Goal: Use online tool/utility: Utilize a website feature to perform a specific function

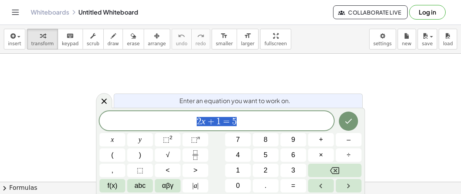
click at [284, 119] on span "2 x + 1 = 5" at bounding box center [216, 121] width 234 height 11
drag, startPoint x: 216, startPoint y: 123, endPoint x: 218, endPoint y: 112, distance: 11.4
click at [218, 112] on div "3 a + ​ 5 = b" at bounding box center [216, 120] width 234 height 19
click at [255, 154] on button "5" at bounding box center [266, 155] width 26 height 13
click at [227, 154] on button "4" at bounding box center [238, 155] width 26 height 13
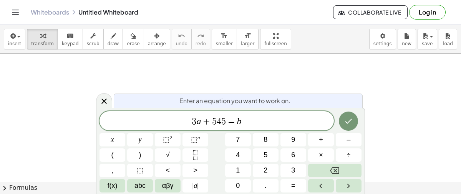
click at [256, 150] on button "5" at bounding box center [266, 155] width 26 height 13
click at [350, 121] on icon "Done" at bounding box center [348, 121] width 7 height 5
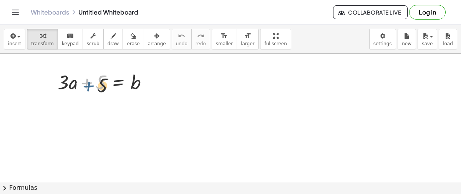
drag, startPoint x: 92, startPoint y: 81, endPoint x: 95, endPoint y: 88, distance: 8.1
click at [95, 88] on div at bounding box center [106, 82] width 104 height 26
click at [96, 91] on div at bounding box center [106, 82] width 104 height 26
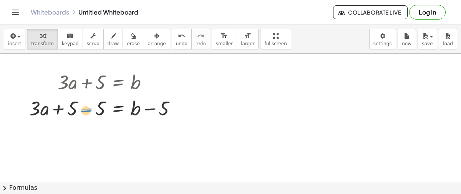
click at [92, 110] on div at bounding box center [105, 108] width 161 height 26
drag, startPoint x: 39, startPoint y: 106, endPoint x: 83, endPoint y: 105, distance: 43.8
click at [83, 105] on div at bounding box center [105, 108] width 161 height 26
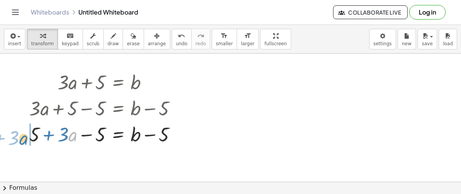
drag, startPoint x: 69, startPoint y: 131, endPoint x: 22, endPoint y: 135, distance: 47.8
click at [22, 135] on div "+ · 3 · a + 5 = b + · 3 · a + 5 − 5 = + b − 5 · a + · 3 + · 3 · a = b + 5 − 5 +…" at bounding box center [103, 108] width 171 height 82
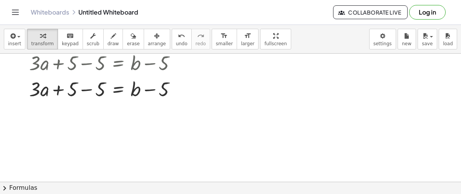
scroll to position [46, 0]
drag, startPoint x: 71, startPoint y: 88, endPoint x: 91, endPoint y: 90, distance: 20.4
click at [91, 90] on div at bounding box center [105, 88] width 161 height 26
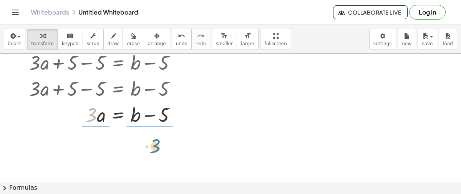
drag, startPoint x: 87, startPoint y: 115, endPoint x: 149, endPoint y: 140, distance: 66.3
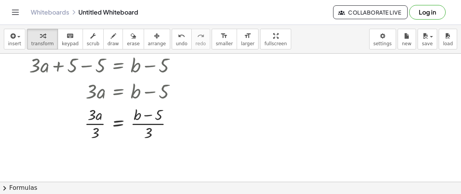
scroll to position [70, 0]
click at [223, 153] on div at bounding box center [230, 112] width 461 height 257
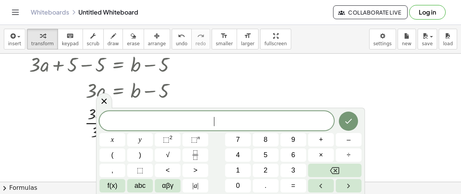
click at [325, 106] on div at bounding box center [230, 112] width 461 height 257
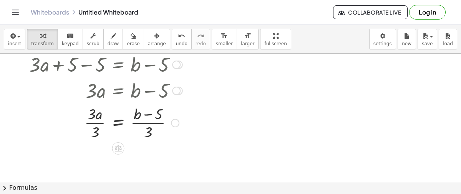
click at [138, 124] on div at bounding box center [105, 122] width 161 height 38
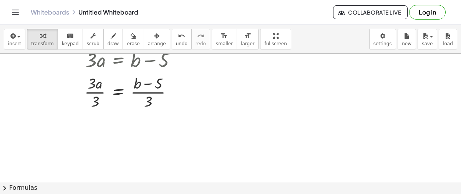
scroll to position [102, 0]
drag, startPoint x: 91, startPoint y: 86, endPoint x: 97, endPoint y: 101, distance: 15.8
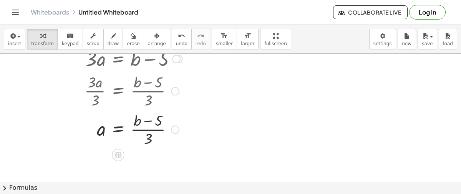
click at [168, 125] on div at bounding box center [105, 129] width 161 height 38
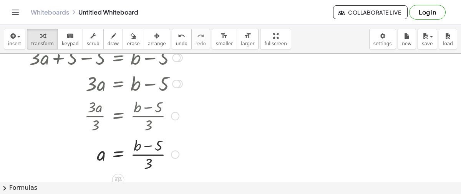
scroll to position [83, 0]
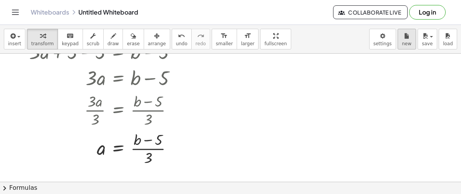
click at [407, 37] on icon "button" at bounding box center [406, 36] width 5 height 9
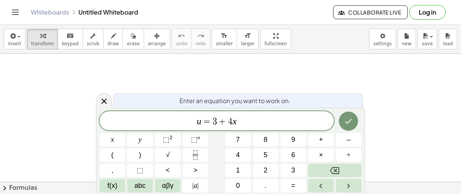
click at [338, 121] on div at bounding box center [349, 121] width 26 height 20
click at [345, 121] on icon "Done" at bounding box center [348, 121] width 9 height 9
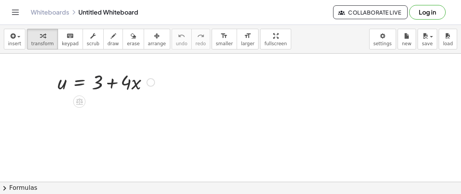
click at [97, 85] on div at bounding box center [106, 82] width 104 height 26
drag, startPoint x: 98, startPoint y: 80, endPoint x: 138, endPoint y: 80, distance: 39.6
click at [138, 80] on div at bounding box center [106, 82] width 104 height 26
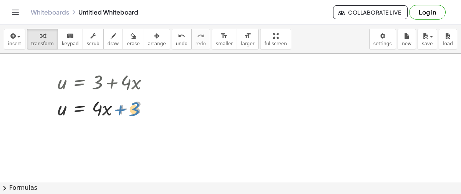
click at [136, 104] on div at bounding box center [106, 108] width 104 height 26
click at [149, 108] on div at bounding box center [150, 108] width 8 height 8
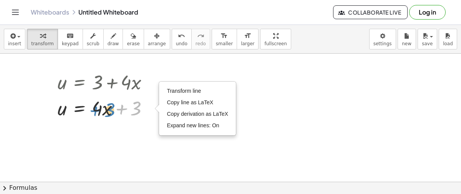
drag, startPoint x: 133, startPoint y: 110, endPoint x: 108, endPoint y: 110, distance: 25.7
click at [108, 110] on div at bounding box center [106, 108] width 104 height 26
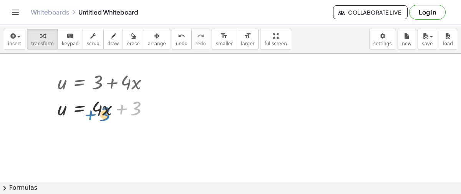
drag, startPoint x: 133, startPoint y: 109, endPoint x: 98, endPoint y: 111, distance: 35.1
click at [98, 111] on div at bounding box center [106, 108] width 104 height 26
drag, startPoint x: 95, startPoint y: 110, endPoint x: 129, endPoint y: 129, distance: 38.8
click at [148, 109] on div at bounding box center [148, 108] width 8 height 8
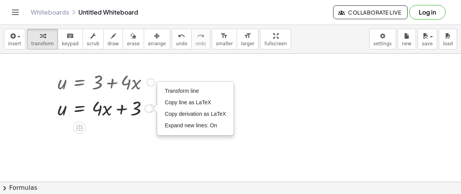
click at [138, 106] on div at bounding box center [106, 108] width 104 height 26
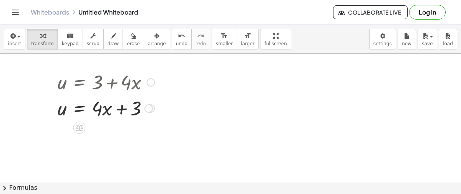
click at [138, 106] on div at bounding box center [106, 108] width 104 height 26
drag, startPoint x: 138, startPoint y: 106, endPoint x: 135, endPoint y: 108, distance: 4.0
click at [135, 108] on div at bounding box center [106, 108] width 104 height 26
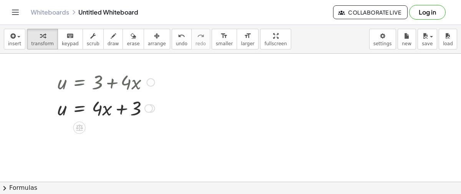
click at [126, 110] on div at bounding box center [106, 108] width 104 height 26
click at [68, 108] on div at bounding box center [106, 108] width 104 height 26
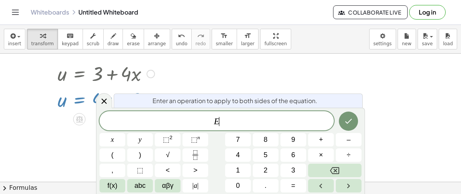
scroll to position [9, 0]
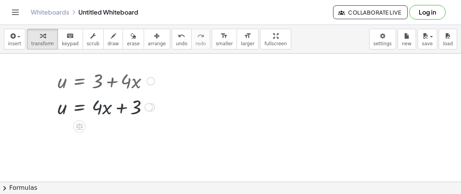
scroll to position [0, 0]
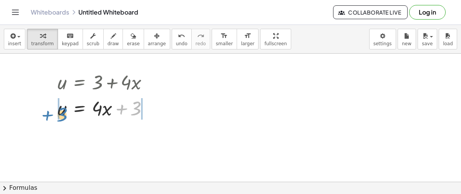
drag, startPoint x: 133, startPoint y: 103, endPoint x: 60, endPoint y: 109, distance: 74.0
click at [60, 109] on div at bounding box center [106, 108] width 104 height 26
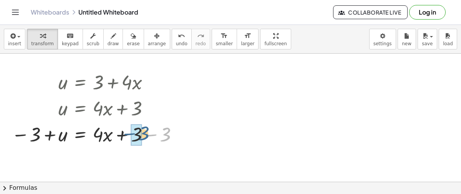
drag, startPoint x: 168, startPoint y: 136, endPoint x: 145, endPoint y: 135, distance: 23.1
click at [145, 135] on div at bounding box center [96, 134] width 177 height 26
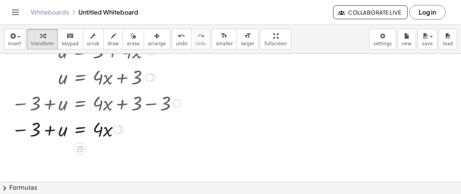
scroll to position [36, 0]
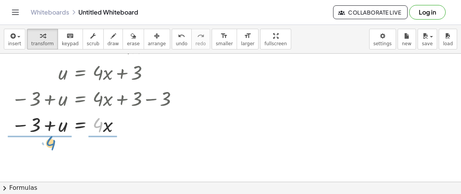
drag, startPoint x: 101, startPoint y: 126, endPoint x: 54, endPoint y: 145, distance: 51.2
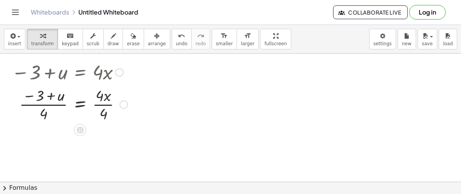
scroll to position [89, 0]
drag, startPoint x: 103, startPoint y: 98, endPoint x: 108, endPoint y: 120, distance: 22.5
click at [108, 120] on div at bounding box center [96, 104] width 177 height 38
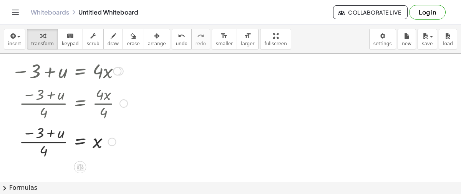
scroll to position [91, 0]
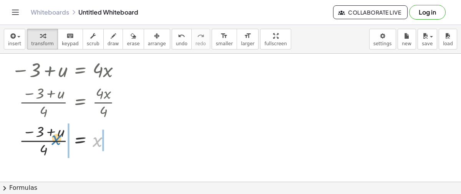
drag, startPoint x: 98, startPoint y: 145, endPoint x: 56, endPoint y: 143, distance: 42.3
click at [56, 143] on div at bounding box center [96, 140] width 177 height 38
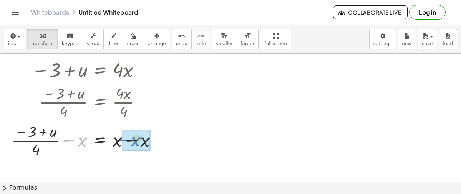
drag, startPoint x: 81, startPoint y: 140, endPoint x: 139, endPoint y: 139, distance: 57.2
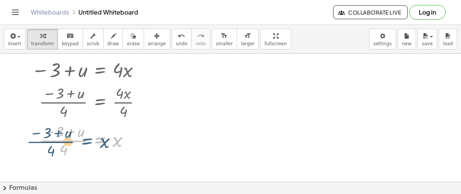
drag, startPoint x: 103, startPoint y: 139, endPoint x: 90, endPoint y: 140, distance: 13.1
click at [90, 140] on div at bounding box center [116, 140] width 177 height 38
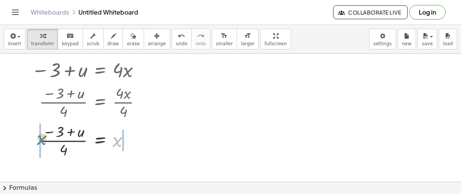
drag, startPoint x: 116, startPoint y: 141, endPoint x: 36, endPoint y: 138, distance: 80.3
click at [36, 138] on div at bounding box center [116, 140] width 177 height 38
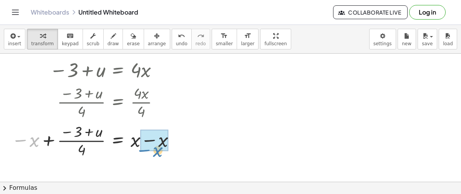
drag, startPoint x: 29, startPoint y: 142, endPoint x: 152, endPoint y: 150, distance: 123.6
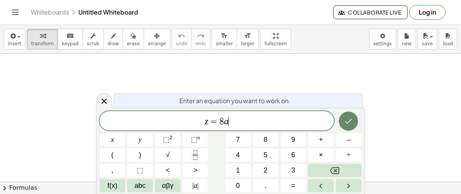
click at [353, 126] on icon "Done" at bounding box center [348, 121] width 9 height 9
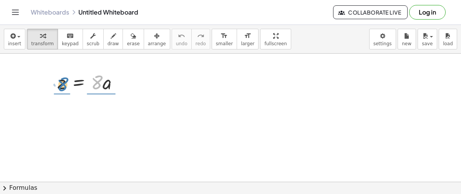
drag, startPoint x: 99, startPoint y: 79, endPoint x: 62, endPoint y: 81, distance: 37.7
click at [62, 81] on div at bounding box center [91, 82] width 75 height 26
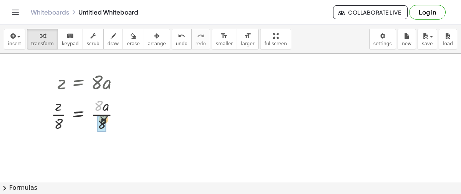
drag, startPoint x: 101, startPoint y: 104, endPoint x: 106, endPoint y: 119, distance: 15.9
click at [106, 119] on div at bounding box center [88, 114] width 83 height 38
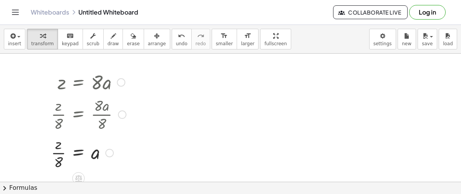
scroll to position [0, 0]
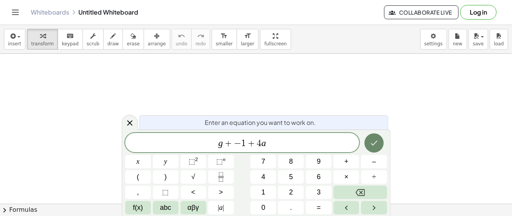
click at [377, 146] on icon "Done" at bounding box center [374, 142] width 9 height 9
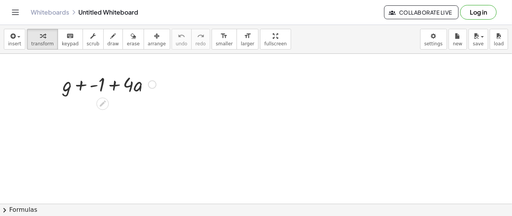
click at [132, 84] on div at bounding box center [109, 84] width 101 height 26
drag, startPoint x: 132, startPoint y: 84, endPoint x: 88, endPoint y: 91, distance: 44.1
click at [88, 91] on div at bounding box center [109, 84] width 101 height 26
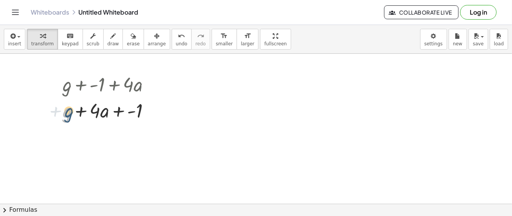
click at [67, 110] on div at bounding box center [109, 110] width 101 height 26
drag, startPoint x: 137, startPoint y: 106, endPoint x: 56, endPoint y: 111, distance: 80.4
click at [56, 111] on div "+ g + - 1 + · 4 · a + - 1 + g + - 1 + · 4 · a" at bounding box center [106, 97] width 111 height 56
drag, startPoint x: 128, startPoint y: 107, endPoint x: 95, endPoint y: 112, distance: 33.0
click at [95, 112] on div at bounding box center [109, 110] width 101 height 26
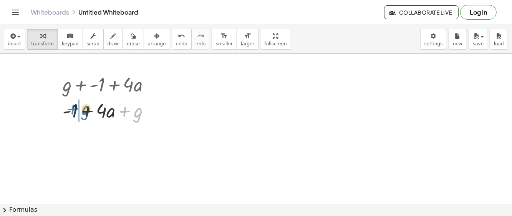
drag, startPoint x: 123, startPoint y: 107, endPoint x: 70, endPoint y: 105, distance: 53.1
click at [70, 105] on div at bounding box center [109, 110] width 101 height 26
drag, startPoint x: 75, startPoint y: 111, endPoint x: 109, endPoint y: 112, distance: 34.2
click at [109, 112] on div at bounding box center [109, 110] width 101 height 26
click at [135, 110] on div at bounding box center [109, 110] width 101 height 26
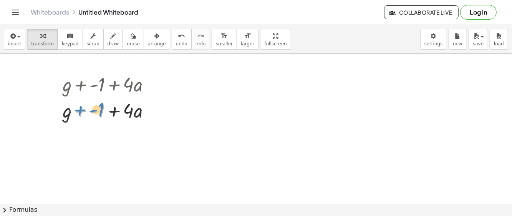
click at [106, 106] on div at bounding box center [109, 110] width 101 height 26
drag, startPoint x: 67, startPoint y: 109, endPoint x: 60, endPoint y: 110, distance: 6.5
click at [60, 110] on div "+ g + - 1 + · 4 · a + g + · 4 · a + - 1 + - 1 + g + · 4 · a + - 1 + · 4 · a + g…" at bounding box center [106, 97] width 111 height 56
drag, startPoint x: 130, startPoint y: 108, endPoint x: 92, endPoint y: 118, distance: 39.3
click at [92, 118] on div at bounding box center [109, 110] width 101 height 26
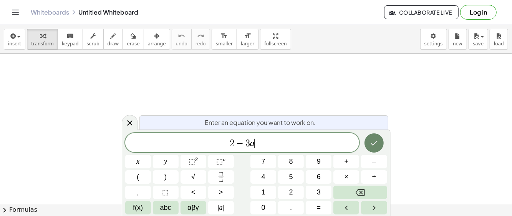
click at [372, 134] on button "Done" at bounding box center [374, 142] width 19 height 19
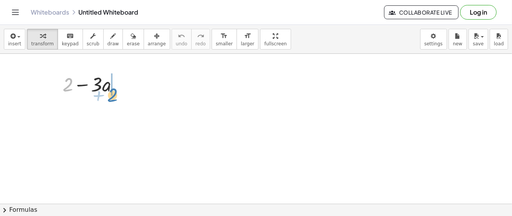
drag, startPoint x: 67, startPoint y: 84, endPoint x: 113, endPoint y: 90, distance: 46.9
click at [113, 90] on div at bounding box center [94, 84] width 70 height 26
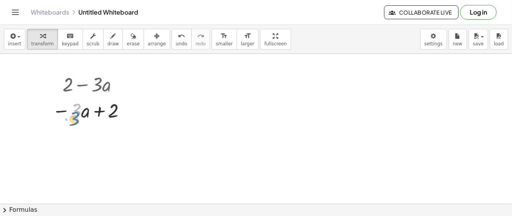
drag, startPoint x: 79, startPoint y: 106, endPoint x: 77, endPoint y: 113, distance: 7.3
click at [77, 113] on div at bounding box center [90, 110] width 84 height 26
drag, startPoint x: 85, startPoint y: 113, endPoint x: 75, endPoint y: 113, distance: 9.2
click at [75, 113] on div at bounding box center [90, 110] width 84 height 26
drag, startPoint x: 110, startPoint y: 109, endPoint x: 72, endPoint y: 122, distance: 40.6
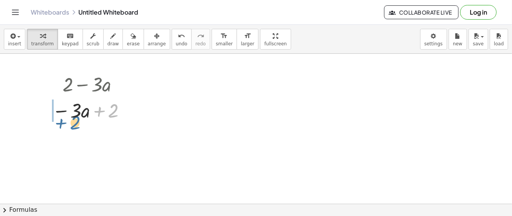
click at [72, 122] on div at bounding box center [90, 110] width 84 height 26
click at [67, 110] on div at bounding box center [94, 110] width 70 height 26
click at [101, 81] on div at bounding box center [94, 84] width 70 height 26
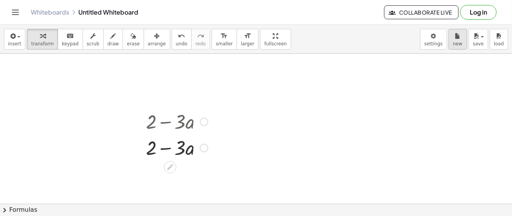
click at [451, 37] on button "new" at bounding box center [458, 39] width 18 height 21
